Goal: Task Accomplishment & Management: Use online tool/utility

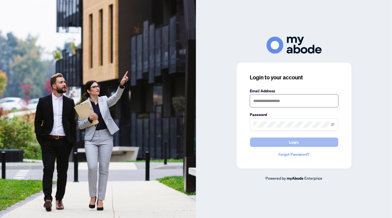
type input "**********"
click at [293, 141] on span "Login" at bounding box center [294, 142] width 10 height 9
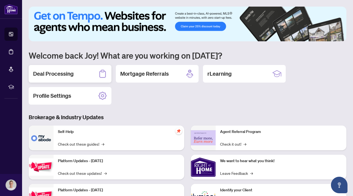
click at [61, 72] on h2 "Deal Processing" at bounding box center [53, 74] width 41 height 8
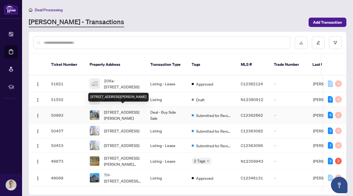
click at [109, 109] on span "18 Vanderhoof Ave, Toronto, Ontario M4G 2H1, Canada" at bounding box center [123, 115] width 38 height 12
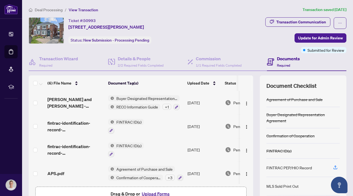
scroll to position [1, 0]
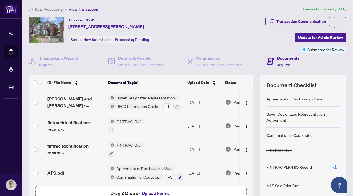
click at [153, 192] on button "Upload Forms" at bounding box center [155, 193] width 31 height 7
